Goal: Task Accomplishment & Management: Complete application form

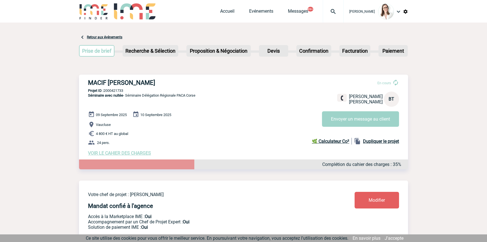
click at [326, 12] on img at bounding box center [333, 11] width 20 height 7
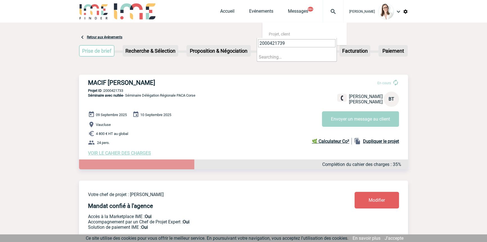
type input "2000421739"
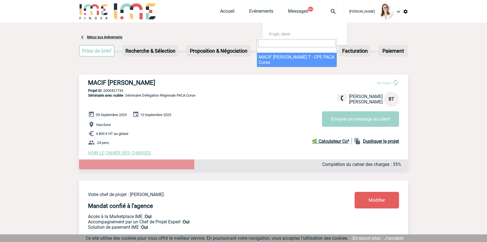
select select "21240"
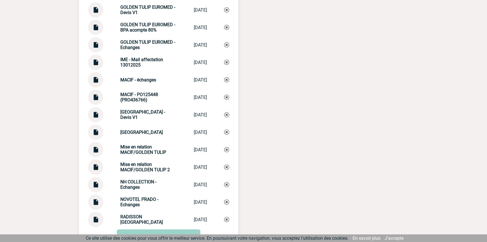
scroll to position [699, 0]
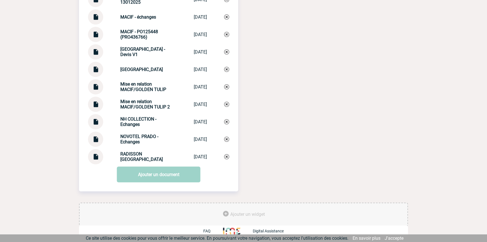
click at [143, 106] on strong "Mise en relation MACIF/GOLDEN TULIP 2" at bounding box center [144, 104] width 49 height 11
click at [143, 105] on strong "Mise en relation MACIF/GOLDEN TULIP 2" at bounding box center [144, 104] width 49 height 11
drag, startPoint x: 143, startPoint y: 105, endPoint x: 148, endPoint y: 109, distance: 6.4
click at [143, 106] on strong "Mise en relation MACIF/GOLDEN TULIP 2" at bounding box center [144, 104] width 49 height 11
copy div "Mise en relation MACIF/GOLDEN TULIP 2 Mise en relatio..."
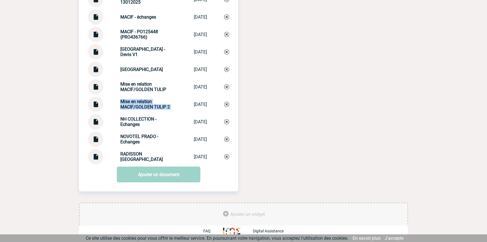
click at [227, 102] on img at bounding box center [226, 103] width 5 height 5
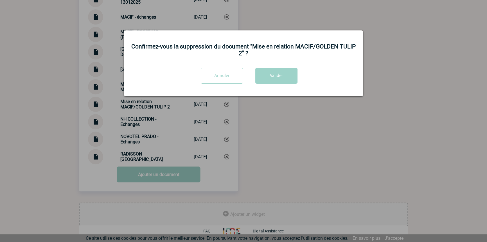
click at [262, 64] on div "Confirmez-vous la suppression du document "Mise en relation MACIF/GOLDEN TULIP …" at bounding box center [243, 63] width 239 height 66
click at [269, 80] on button "Valider" at bounding box center [276, 76] width 42 height 16
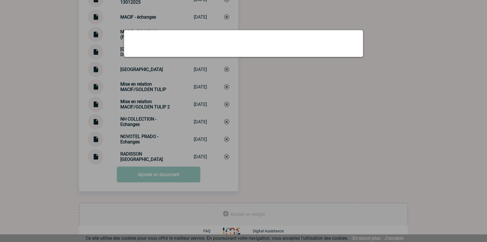
scroll to position [682, 0]
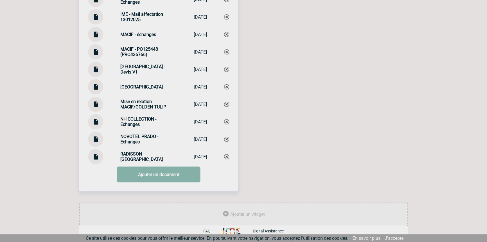
click at [127, 174] on link "Ajouter un document" at bounding box center [159, 174] width 84 height 16
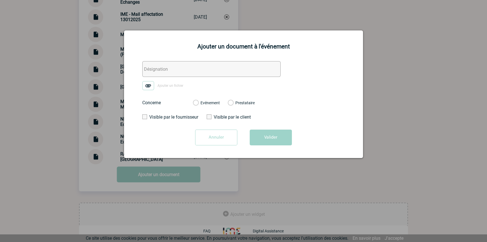
drag, startPoint x: 151, startPoint y: 69, endPoint x: 151, endPoint y: 78, distance: 9.3
click at [151, 69] on input "text" at bounding box center [211, 69] width 138 height 16
paste input "Mise en relation MACIF/GOLDEN TULIP 2"
type input "Mise en relation MACIF/GOLDEN TULIP 2"
click at [151, 84] on img at bounding box center [148, 85] width 12 height 9
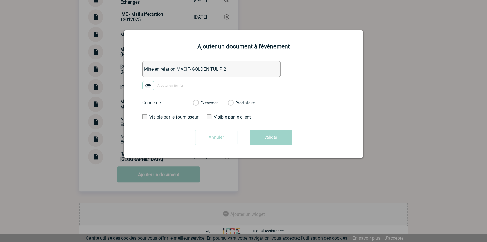
click at [0, 0] on input "Ajouter un fichier" at bounding box center [0, 0] width 0 height 0
click at [198, 101] on label "Evénement" at bounding box center [195, 102] width 5 height 5
click at [0, 0] on input "Evénement" at bounding box center [0, 0] width 0 height 0
click at [259, 139] on button "Valider" at bounding box center [271, 137] width 42 height 16
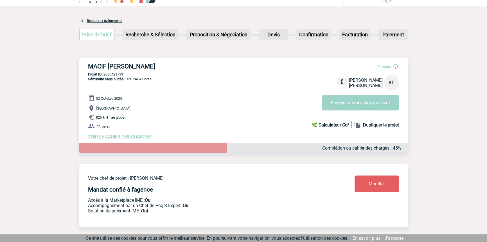
scroll to position [0, 0]
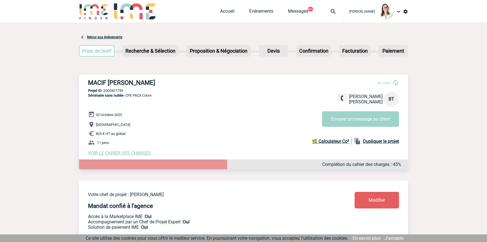
click at [332, 6] on div at bounding box center [333, 11] width 21 height 22
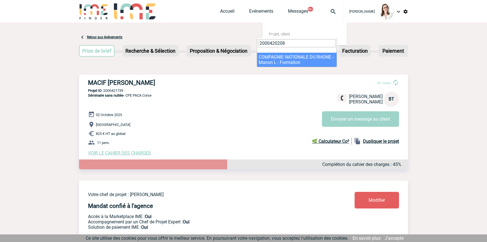
type input "2000420208"
drag, startPoint x: 284, startPoint y: 60, endPoint x: 276, endPoint y: 70, distance: 13.2
select select "19709"
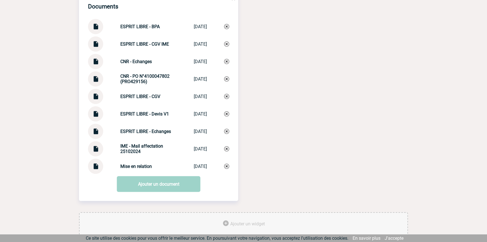
scroll to position [612, 0]
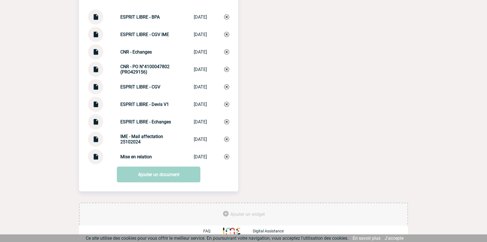
click at [97, 120] on img at bounding box center [95, 119] width 7 height 11
click at [93, 158] on img at bounding box center [95, 154] width 7 height 11
click at [146, 120] on strong "ESPRIT LIBRE - Echanges" at bounding box center [145, 121] width 51 height 5
drag, startPoint x: 146, startPoint y: 120, endPoint x: 137, endPoint y: 140, distance: 21.7
click at [139, 136] on div "Documents ESPRIT LIBRE - BPA ESPRIT LIBRE -... 17/01/2025 ESPRIT LIBRE - CGV IM…" at bounding box center [158, 74] width 159 height 179
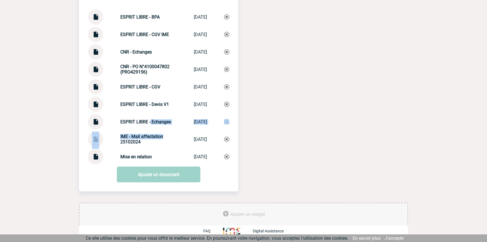
click at [138, 145] on div "IME - Mail affectation 25102024 IME - Mail affe... 25/10/2024" at bounding box center [158, 138] width 141 height 15
click at [144, 117] on div "ESPRIT LIBRE - Echanges ESPRIT LIBRE - ... 17/01/2025" at bounding box center [158, 121] width 141 height 15
click at [145, 117] on div "ESPRIT LIBRE - Echanges ESPRIT LIBRE - ... 17/01/2025" at bounding box center [158, 121] width 141 height 15
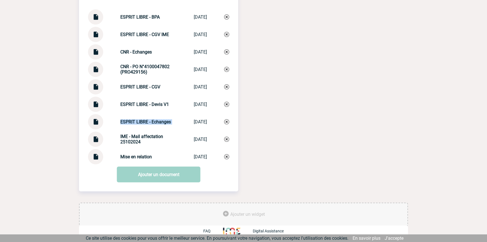
click at [145, 117] on div "ESPRIT LIBRE - Echanges ESPRIT LIBRE - ... 17/01/2025" at bounding box center [158, 121] width 141 height 15
copy div "ESPRIT LIBRE - Echanges ESPRIT LIBRE - ..."
click at [228, 121] on img at bounding box center [226, 121] width 5 height 5
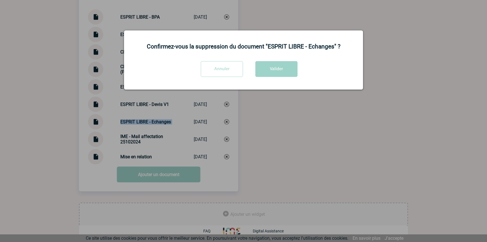
click at [263, 69] on button "Valider" at bounding box center [276, 69] width 42 height 16
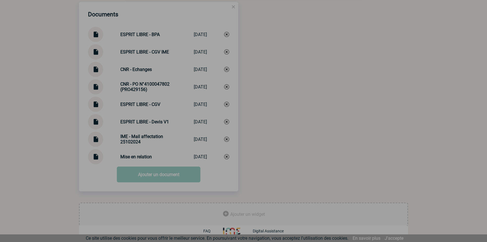
scroll to position [594, 0]
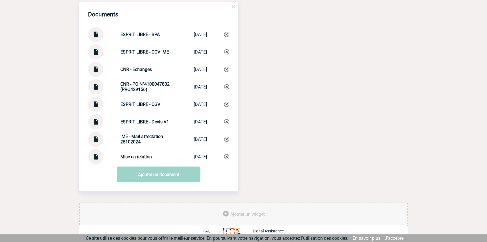
click at [128, 176] on link "Ajouter un document" at bounding box center [159, 174] width 84 height 16
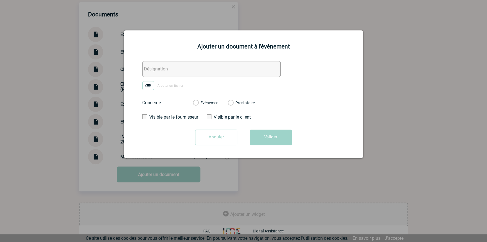
click at [154, 74] on input "text" at bounding box center [211, 69] width 138 height 16
paste input "ESPRIT LIBRE - Echanges"
type input "ESPRIT LIBRE - Echanges"
click at [152, 82] on img at bounding box center [148, 85] width 12 height 9
click at [0, 0] on input "Ajouter un fichier" at bounding box center [0, 0] width 0 height 0
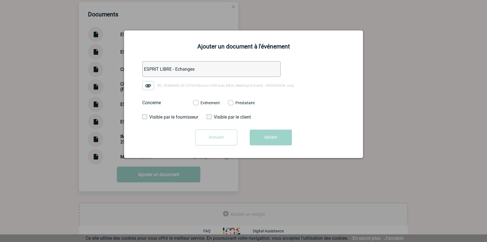
click at [198, 103] on label "Evénement" at bounding box center [195, 102] width 5 height 5
click at [0, 0] on input "Evénement" at bounding box center [0, 0] width 0 height 0
click at [261, 132] on button "Valider" at bounding box center [271, 137] width 42 height 16
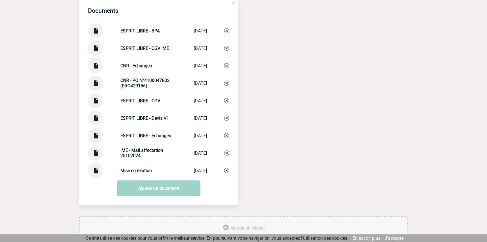
click at [99, 64] on div at bounding box center [95, 65] width 15 height 15
click at [96, 68] on img at bounding box center [95, 63] width 7 height 11
click at [97, 69] on img at bounding box center [95, 63] width 7 height 11
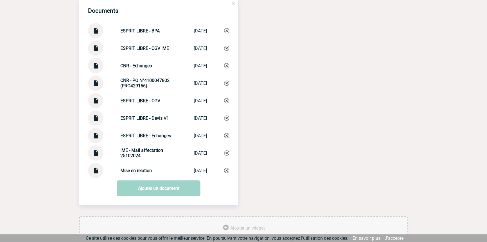
click at [94, 69] on img at bounding box center [95, 63] width 7 height 11
click at [139, 66] on strong "CNR - Echanges" at bounding box center [135, 65] width 31 height 5
copy div "CNR - Echanges CNR - Echanges"
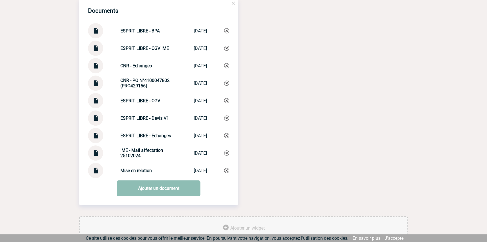
click at [155, 187] on link "Ajouter un document" at bounding box center [159, 188] width 84 height 16
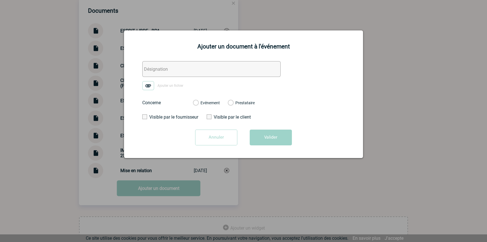
click at [164, 69] on input "text" at bounding box center [211, 69] width 138 height 16
paste input "CNR - Echanges"
type input "CNR - Echanges 2"
click at [149, 85] on img at bounding box center [148, 85] width 12 height 9
click at [0, 0] on input "Ajouter un fichier" at bounding box center [0, 0] width 0 height 0
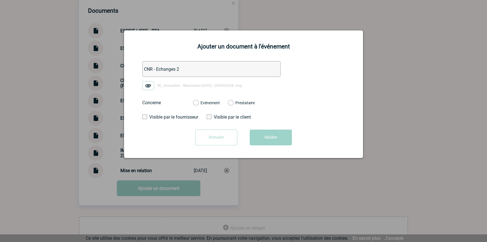
click at [198, 101] on label "Evénement" at bounding box center [195, 102] width 5 height 5
click at [0, 0] on input "Evénement" at bounding box center [0, 0] width 0 height 0
click at [261, 141] on button "Valider" at bounding box center [271, 137] width 42 height 16
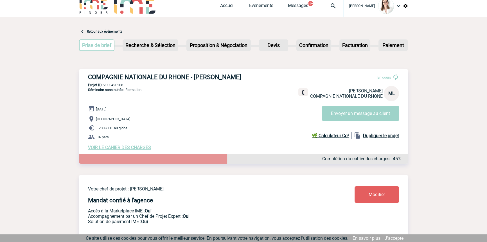
scroll to position [0, 0]
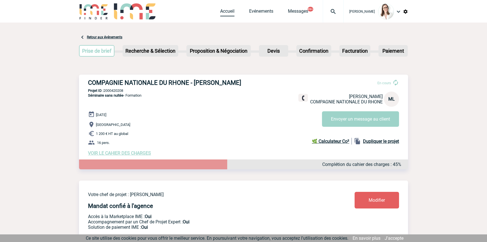
click at [224, 11] on link "Accueil" at bounding box center [227, 12] width 14 height 8
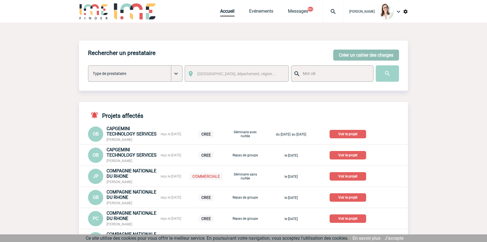
click at [354, 52] on button "Créer un cahier des charges" at bounding box center [366, 54] width 66 height 11
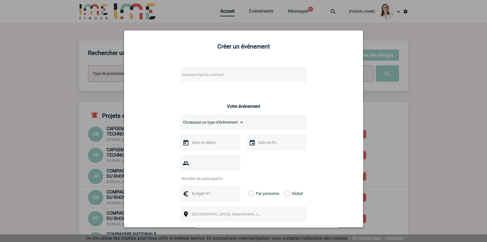
click at [182, 77] on span "Adresse mail du contact" at bounding box center [203, 74] width 42 height 4
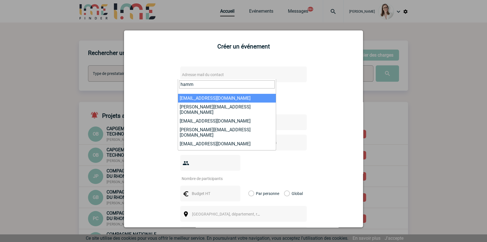
drag, startPoint x: 194, startPoint y: 82, endPoint x: 140, endPoint y: 85, distance: 54.1
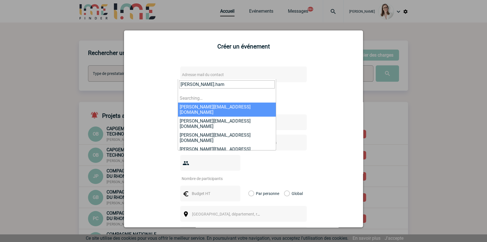
type input "nicolas.hamm"
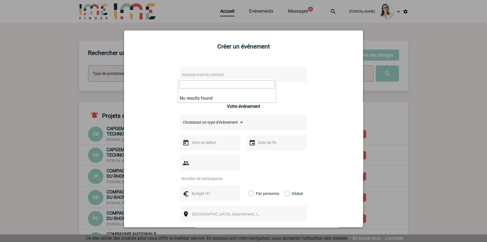
click at [164, 7] on div at bounding box center [243, 121] width 487 height 242
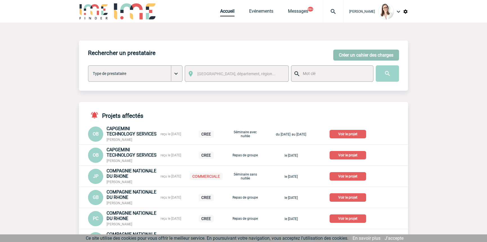
click at [342, 57] on button "Créer un cahier des charges" at bounding box center [366, 54] width 66 height 11
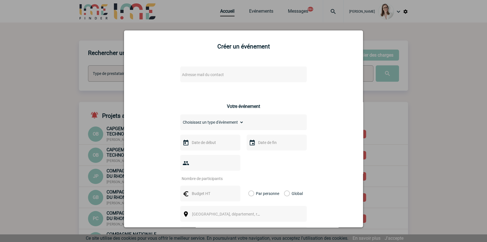
click at [193, 72] on span "Adresse mail du contact" at bounding box center [229, 75] width 98 height 8
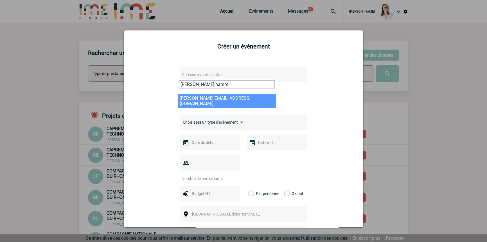
type input "nicolas.hamm"
select select "132809"
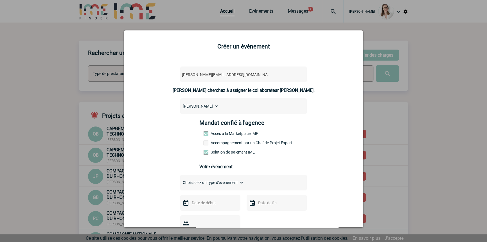
click at [227, 146] on div "Mandat confié à l'agence Accès à la Marketplace IME Accompagnement par un Chef …" at bounding box center [243, 138] width 89 height 39
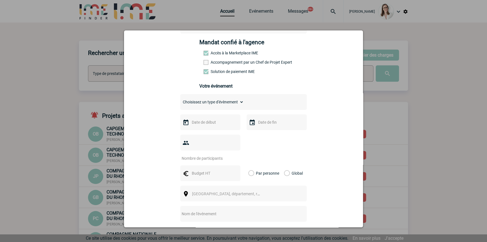
scroll to position [85, 0]
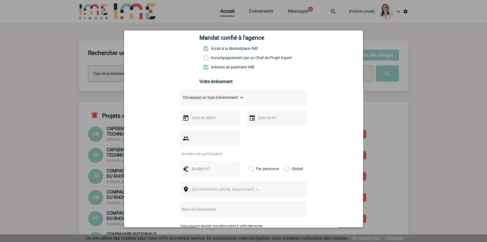
click at [211, 59] on label "Accompagnement par un Chef de Projet Expert" at bounding box center [216, 57] width 25 height 4
click at [0, 0] on input "Accompagnement par un Chef de Projet Expert" at bounding box center [0, 0] width 0 height 0
click at [227, 100] on select "Choisissez un type d'évènement Séminaire avec nuitée Séminaire sans nuitée Repa…" at bounding box center [212, 97] width 64 height 8
select select "4"
click at [180, 95] on select "Choisissez un type d'évènement Séminaire avec nuitée Séminaire sans nuitée Repa…" at bounding box center [212, 97] width 64 height 8
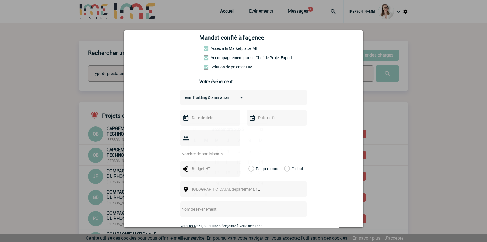
click at [207, 118] on input "text" at bounding box center [209, 117] width 39 height 7
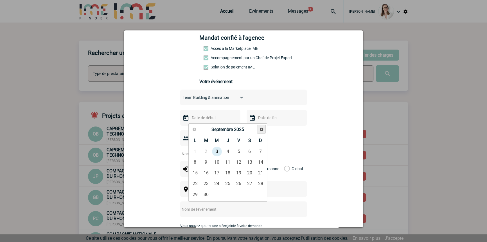
click at [259, 129] on span "Suivant" at bounding box center [261, 129] width 4 height 4
click at [228, 173] on link "16" at bounding box center [228, 173] width 10 height 10
type input "16-10-2025"
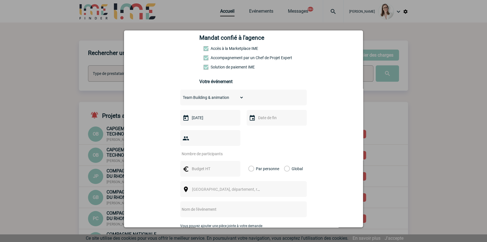
click at [260, 123] on div at bounding box center [277, 118] width 60 height 16
drag, startPoint x: 261, startPoint y: 121, endPoint x: 265, endPoint y: 126, distance: 5.4
click at [262, 121] on input "text" at bounding box center [276, 117] width 39 height 7
click at [293, 174] on link "16" at bounding box center [294, 173] width 10 height 10
type input "16-10-2025"
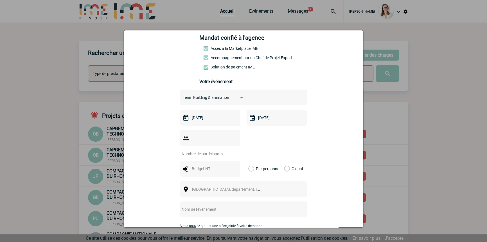
click at [213, 150] on input "number" at bounding box center [206, 153] width 53 height 7
type input "15"
type input "1000"
click at [287, 161] on div "Global" at bounding box center [292, 169] width 19 height 16
click at [286, 161] on label "Global" at bounding box center [286, 169] width 4 height 16
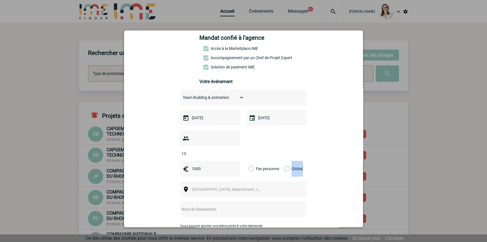
click at [0, 0] on input "Global" at bounding box center [0, 0] width 0 height 0
click at [222, 185] on span "Ville, département, région..." at bounding box center [228, 189] width 77 height 8
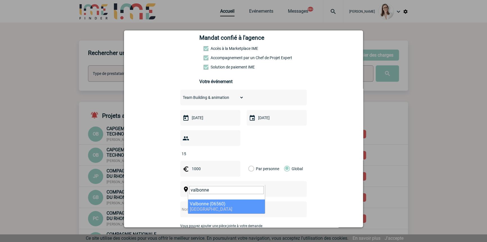
type input "valbonne"
select select "7179"
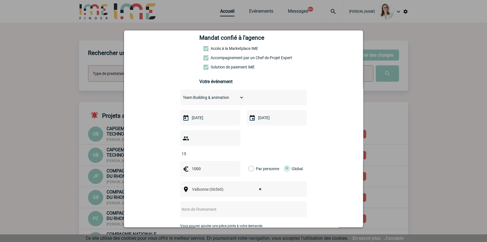
click at [225, 205] on input "text" at bounding box center [236, 208] width 112 height 7
click at [213, 205] on input "text" at bounding box center [236, 208] width 112 height 7
paste input "• Comité HSE France BOSCH"
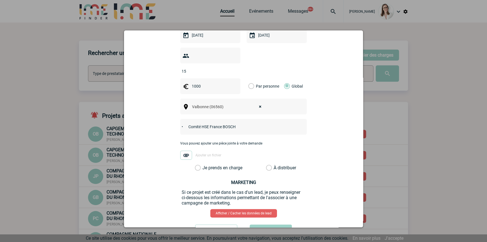
scroll to position [170, 0]
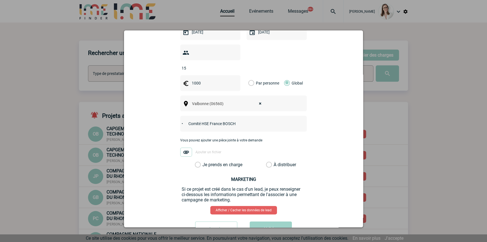
drag, startPoint x: 181, startPoint y: 114, endPoint x: 150, endPoint y: 112, distance: 30.8
click at [150, 112] on div "nicolas.hamm@fr.bosch.com nicolas.hamm@fr.bosch.com Vous cherchez à assigner le…" at bounding box center [243, 66] width 225 height 350
type input "Comité HSE France BOSCH"
click at [204, 162] on label "Je prends en charge" at bounding box center [200, 165] width 10 height 6
click at [0, 0] on input "Je prends en charge" at bounding box center [0, 0] width 0 height 0
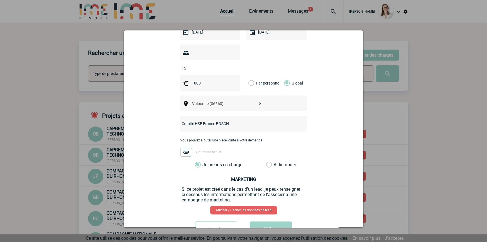
click at [266, 221] on button "Valider" at bounding box center [271, 229] width 42 height 16
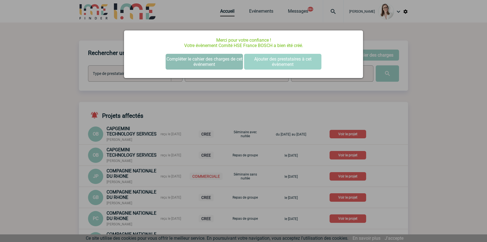
click at [220, 56] on button "Compléter le cahier des charges de cet événement" at bounding box center [204, 62] width 77 height 16
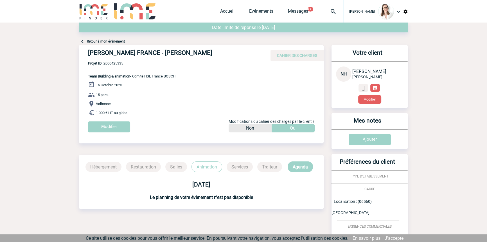
click at [120, 62] on span "Projet ID : 2000425335" at bounding box center [131, 63] width 87 height 4
copy span "2000425335"
